Goal: Information Seeking & Learning: Learn about a topic

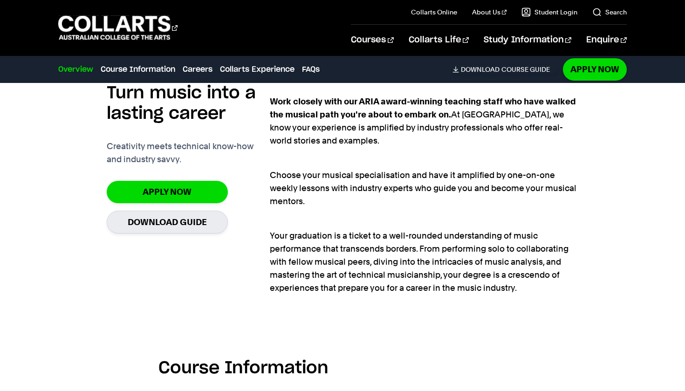
scroll to position [608, 0]
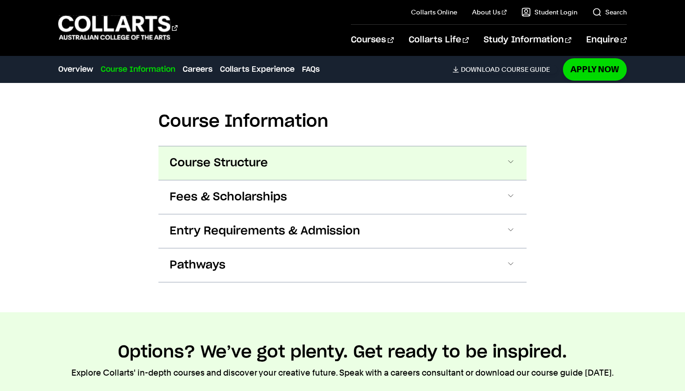
click at [391, 151] on button "Course Structure" at bounding box center [342, 163] width 368 height 34
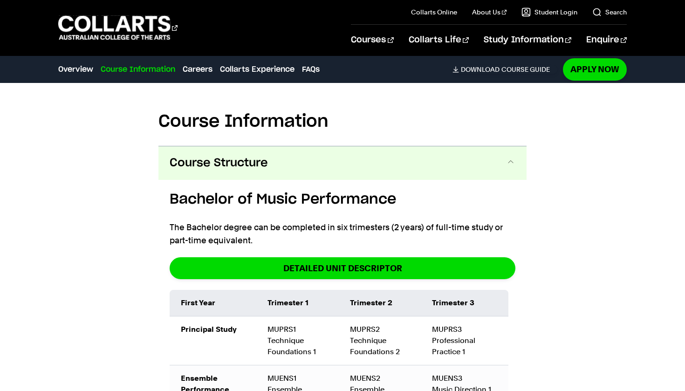
scroll to position [921, 0]
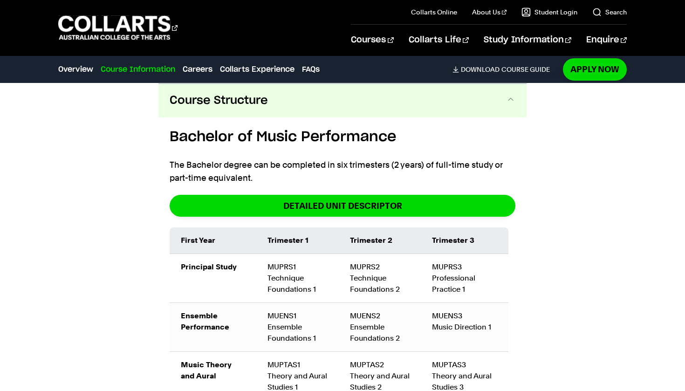
click at [393, 114] on button "Course Structure" at bounding box center [342, 101] width 368 height 34
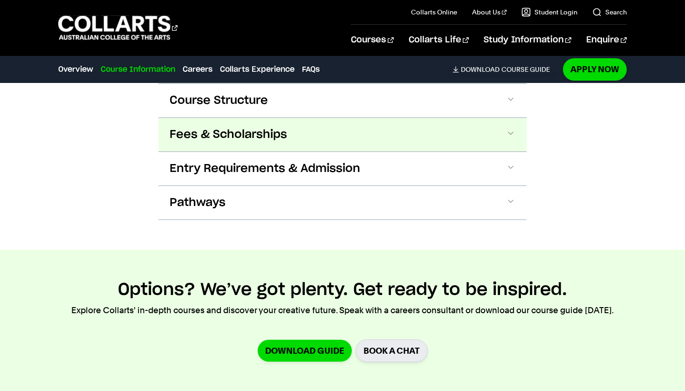
click at [381, 138] on button "Fees & Scholarships" at bounding box center [342, 135] width 368 height 34
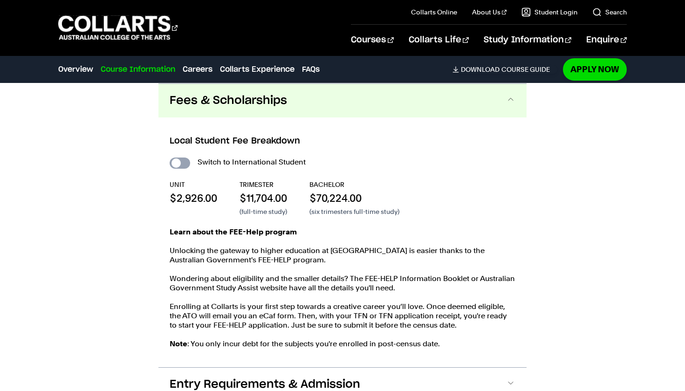
click at [178, 161] on input "International Student" at bounding box center [180, 162] width 20 height 11
checkbox input "true"
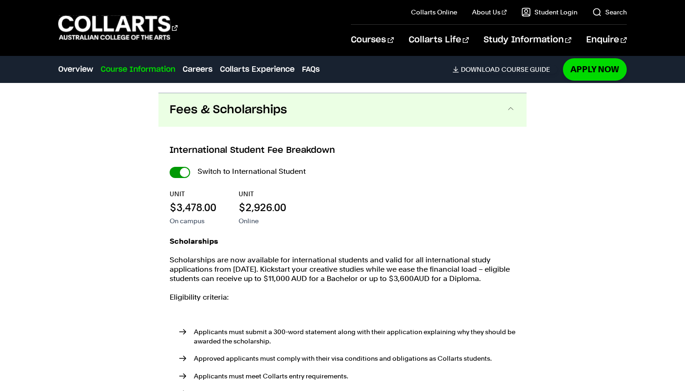
click at [0, 0] on input "International Student" at bounding box center [0, 0] width 0 height 0
checkbox input "false"
